Goal: Obtain resource: Obtain resource

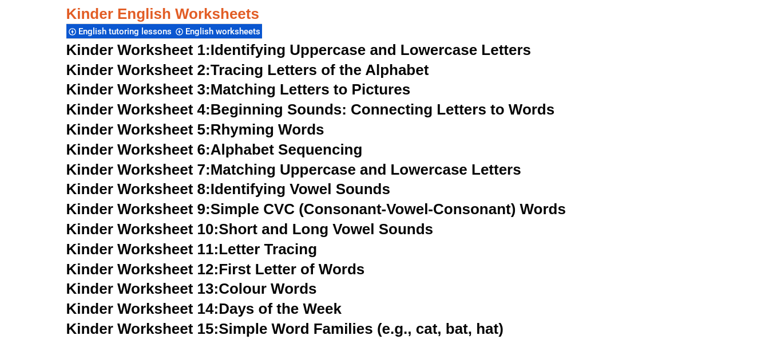
scroll to position [432, 0]
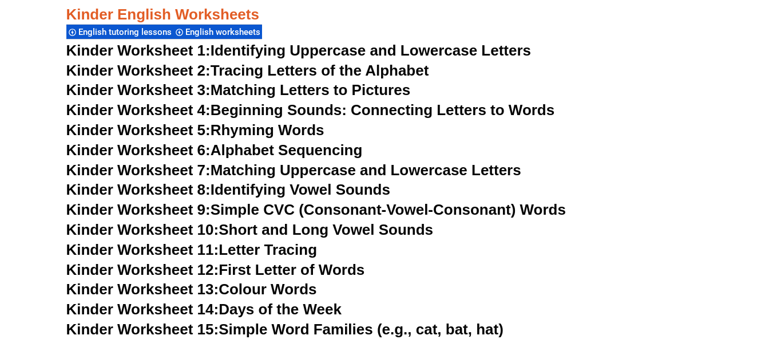
click at [253, 32] on span "English worksheets" at bounding box center [224, 32] width 78 height 10
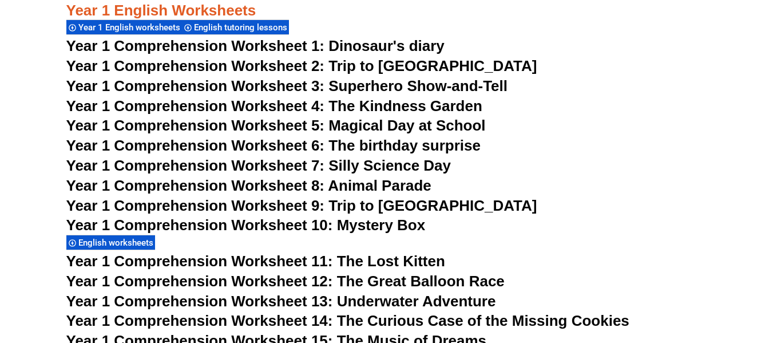
scroll to position [1459, 0]
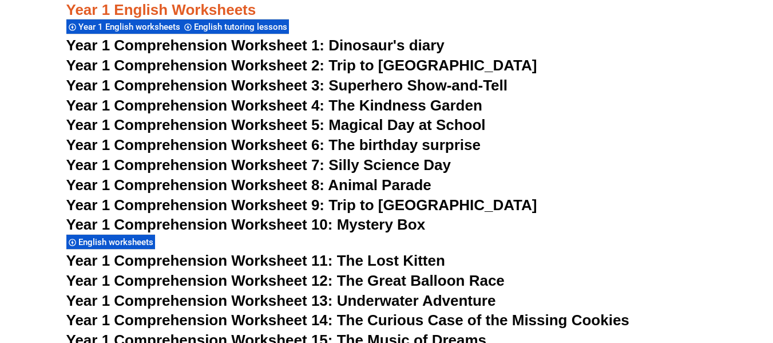
click at [199, 83] on span "Year 1 Comprehension Worksheet 3: Superhero Show-and-Tell" at bounding box center [287, 85] width 442 height 17
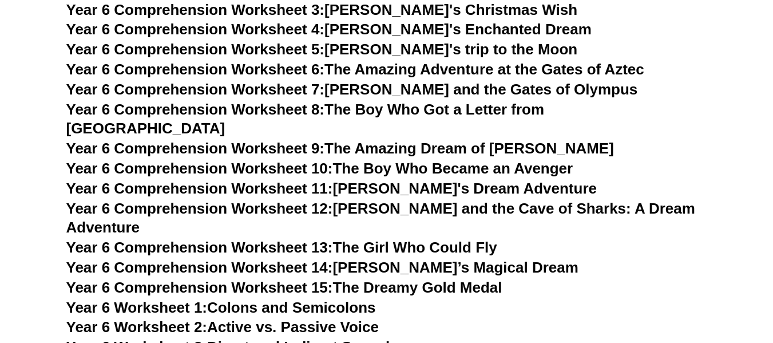
scroll to position [6133, 0]
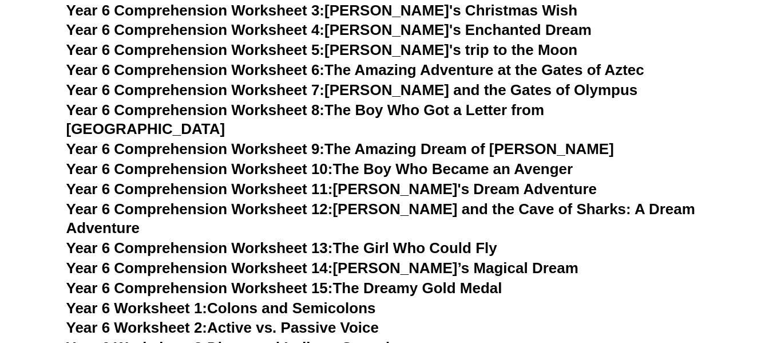
click at [354, 111] on link "Year 6 Comprehension Worksheet 8: The Boy Who Got a Letter from [GEOGRAPHIC_DAT…" at bounding box center [305, 119] width 478 height 37
click at [506, 160] on link "Year 6 Comprehension Worksheet 10: The Boy Who Became an Avenger" at bounding box center [319, 168] width 507 height 17
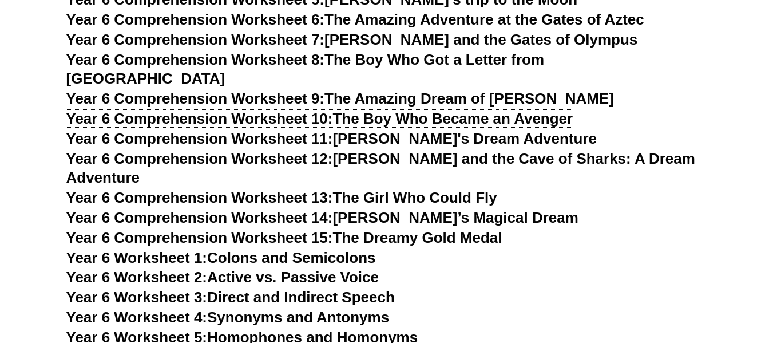
scroll to position [6183, 0]
click at [438, 229] on link "Year 6 Comprehension Worksheet 15: The Dreamy Gold Medal" at bounding box center [284, 237] width 436 height 17
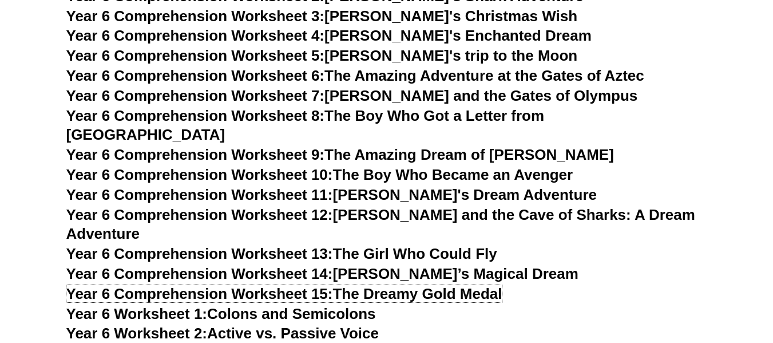
scroll to position [6126, 0]
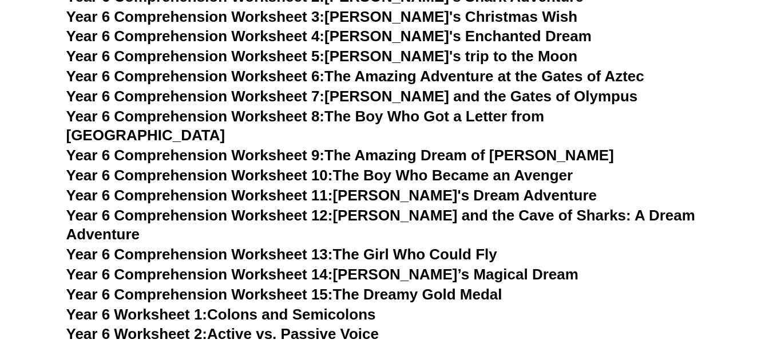
click at [442, 78] on link "Year 6 Comprehension Worksheet 6: The Amazing Adventure at the Gates of Aztec" at bounding box center [355, 76] width 578 height 17
click at [486, 117] on link "Year 6 Comprehension Worksheet 8: The Boy Who Got a Letter from [GEOGRAPHIC_DAT…" at bounding box center [305, 126] width 478 height 37
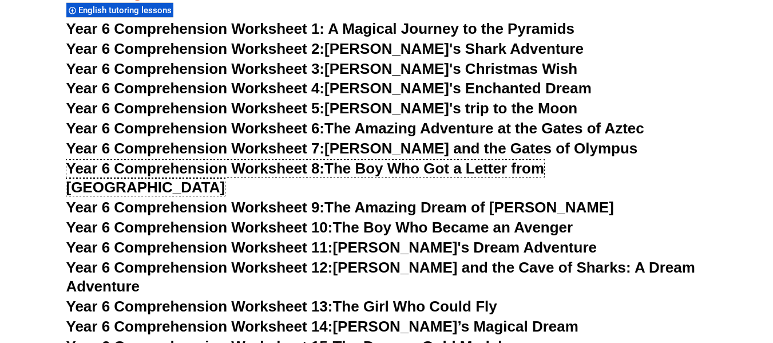
scroll to position [6074, 0]
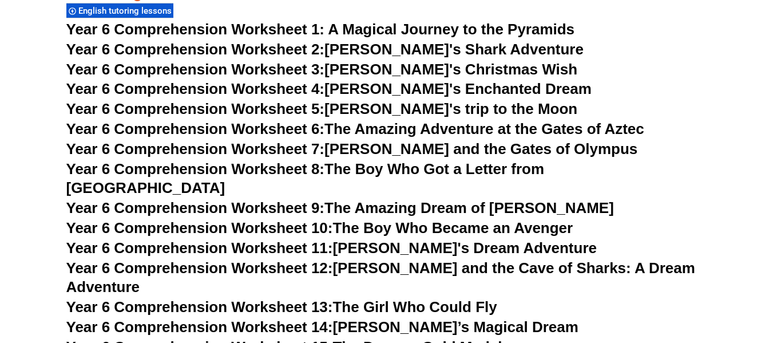
click at [461, 24] on span "Year 6 Comprehension Worksheet 1: A Magical Journey to the Pyramids" at bounding box center [320, 29] width 509 height 17
